Goal: Navigation & Orientation: Find specific page/section

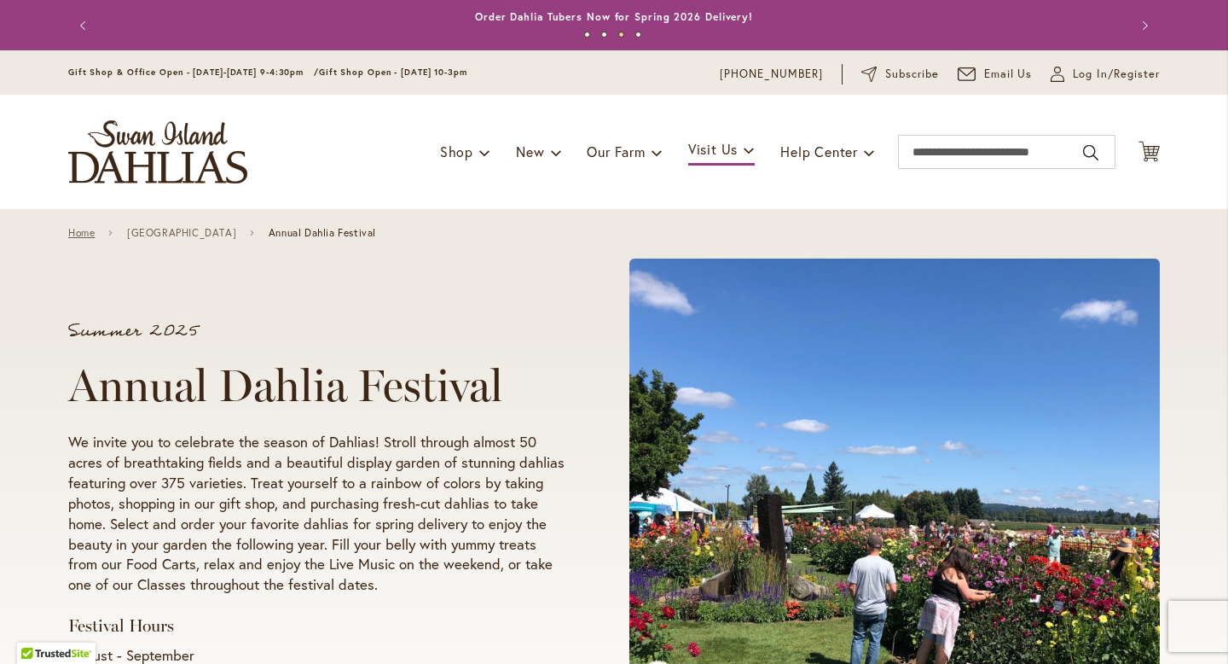
click at [73, 233] on link "Home" at bounding box center [81, 233] width 26 height 12
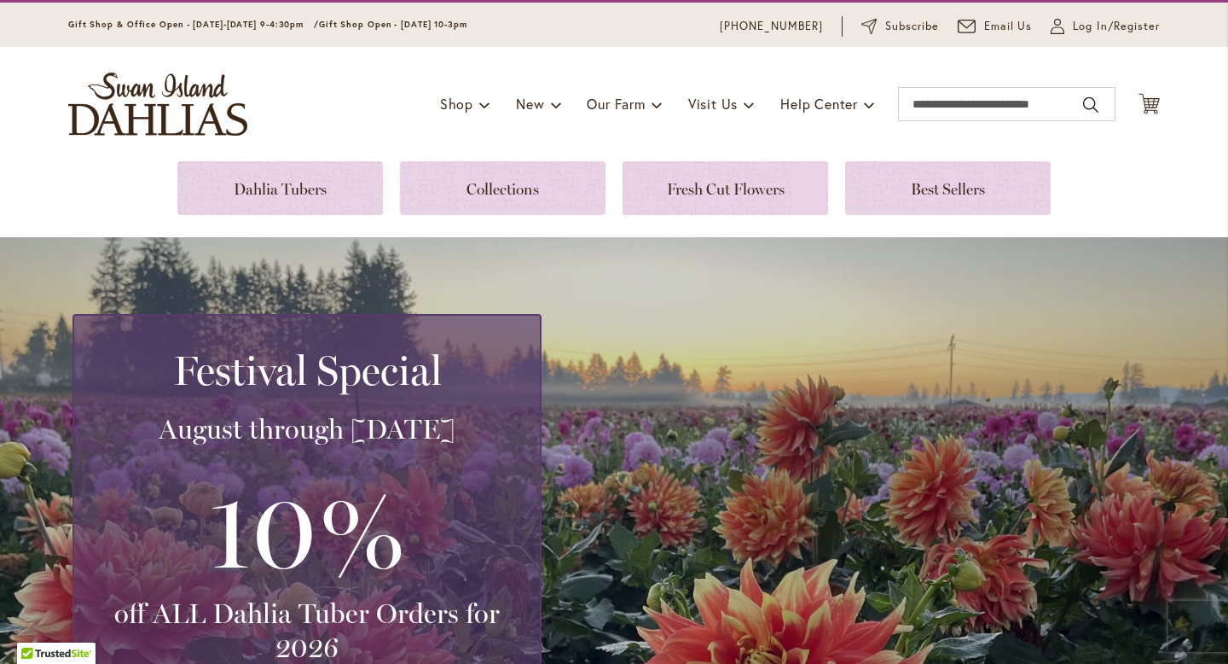
scroll to position [46, 0]
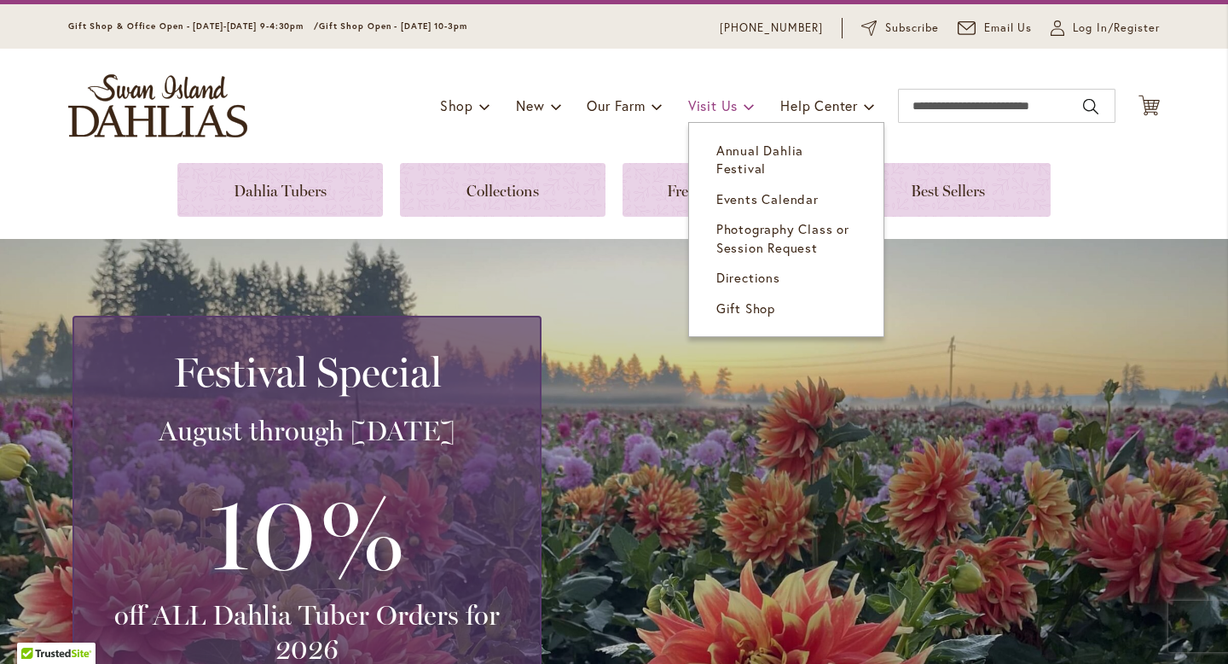
click at [728, 109] on span "Visit Us" at bounding box center [712, 105] width 49 height 18
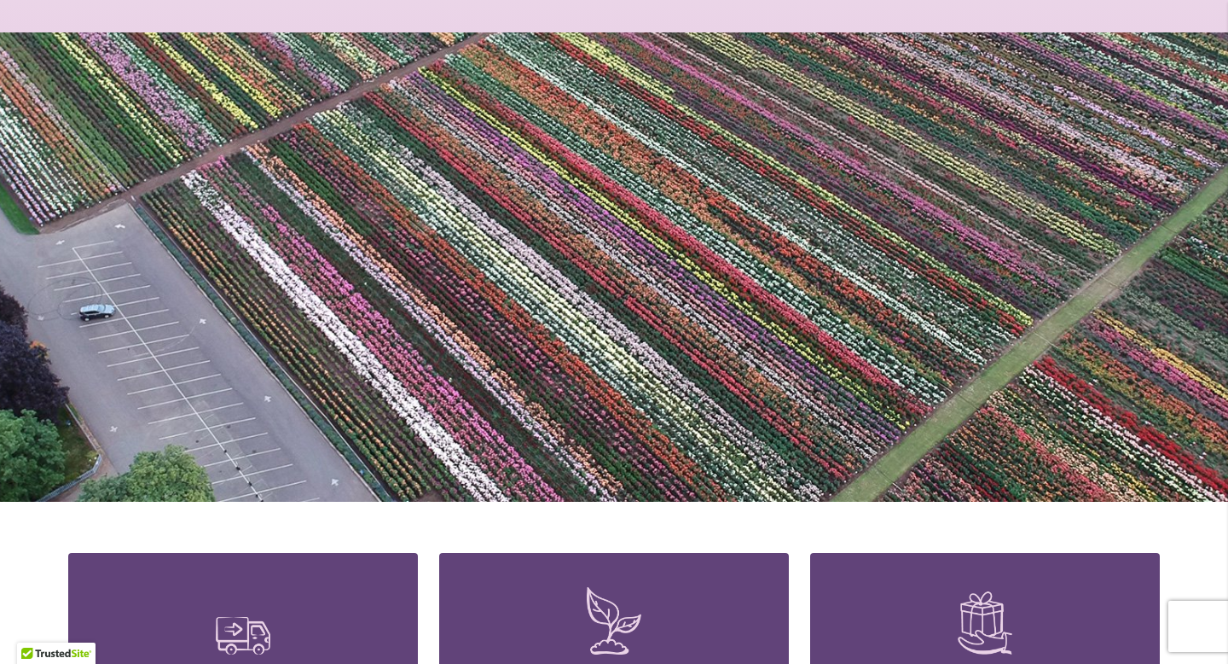
scroll to position [1706, 0]
